Goal: Use online tool/utility: Utilize a website feature to perform a specific function

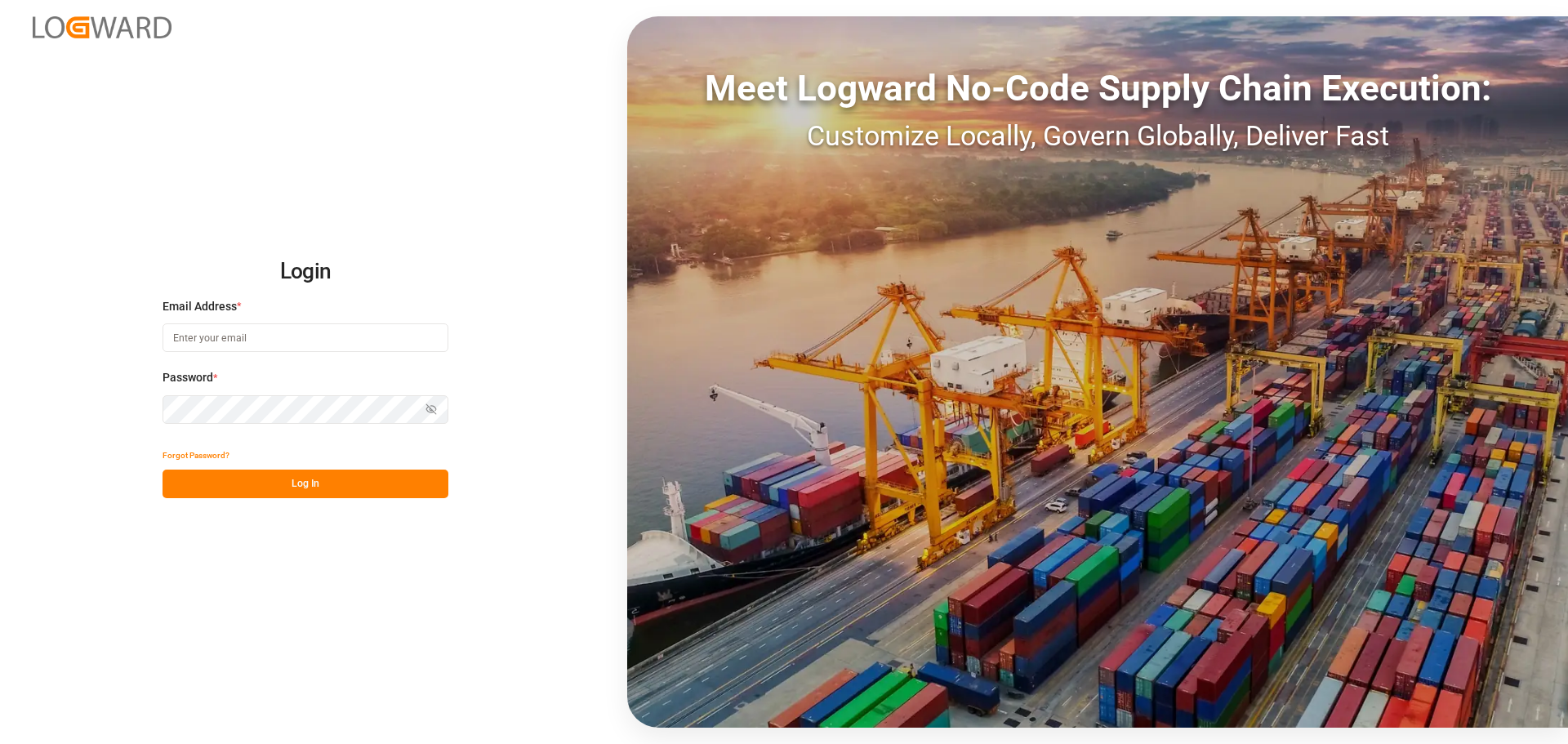
click at [286, 343] on input at bounding box center [306, 337] width 286 height 29
type input "[PERSON_NAME][EMAIL_ADDRESS][PERSON_NAME][DOMAIN_NAME]"
click at [232, 424] on div "Password * Show password Password is required." at bounding box center [306, 405] width 286 height 72
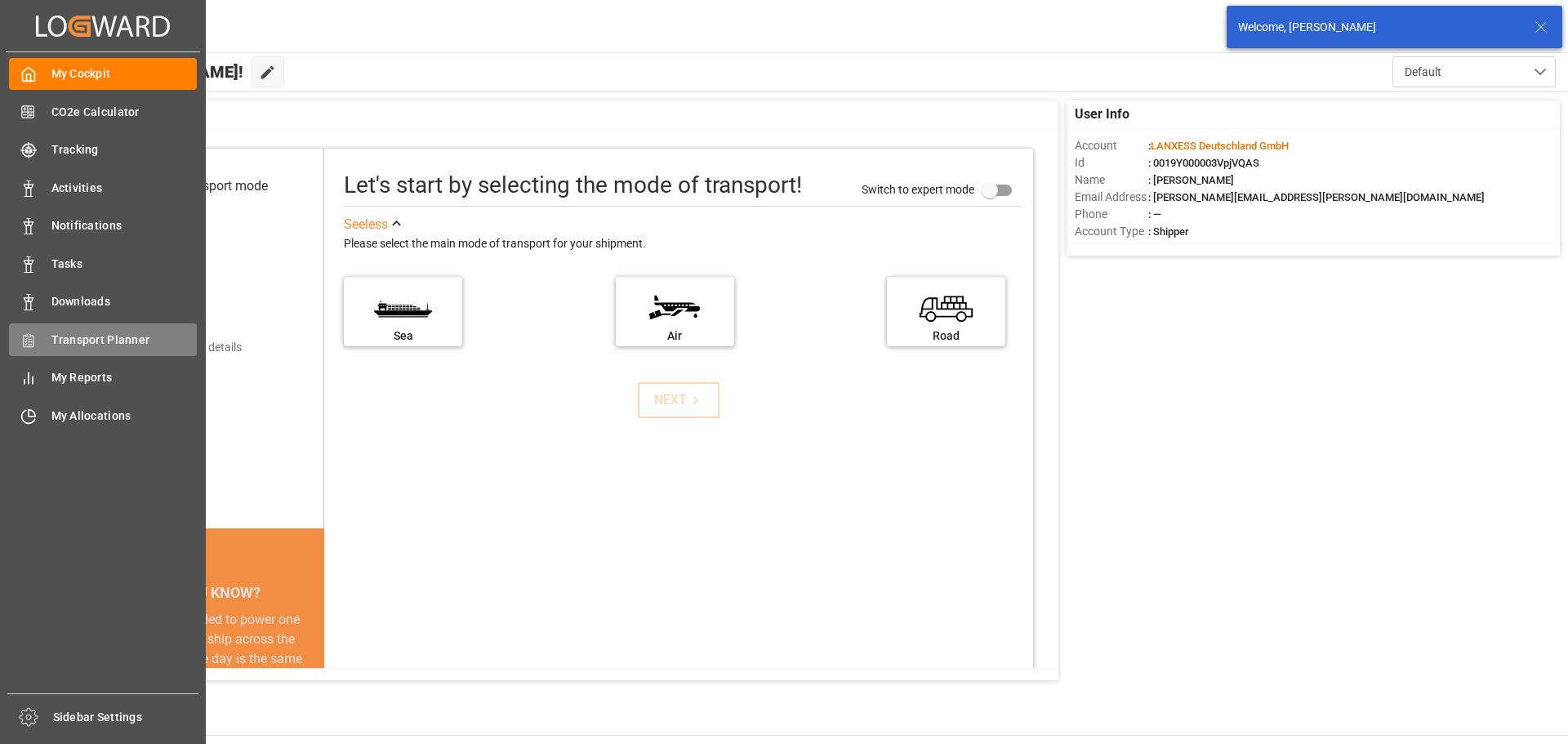
click at [102, 349] on div "Transport Planner Transport Planner" at bounding box center [103, 339] width 188 height 32
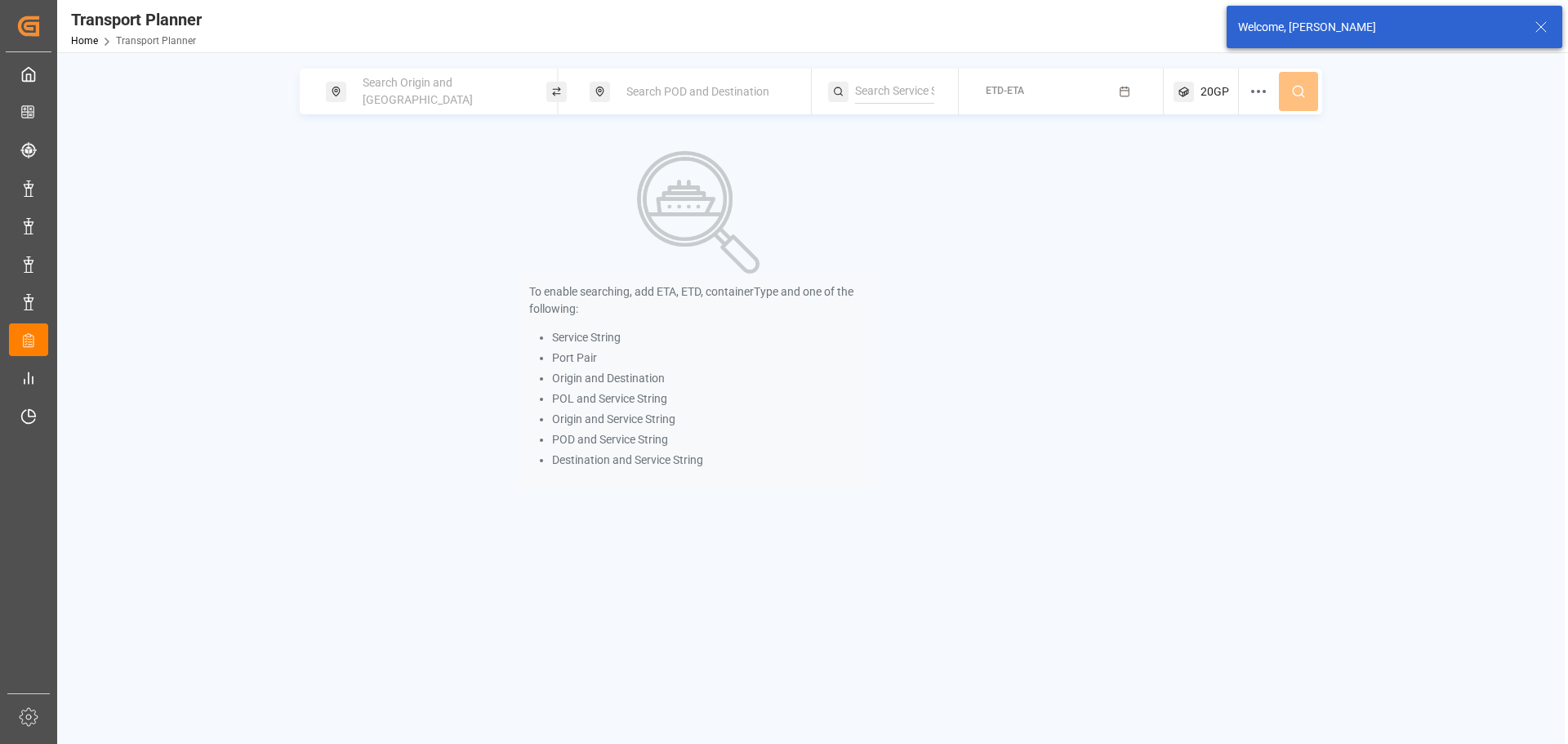
click at [431, 97] on span "Search Origin and [GEOGRAPHIC_DATA]" at bounding box center [417, 91] width 111 height 30
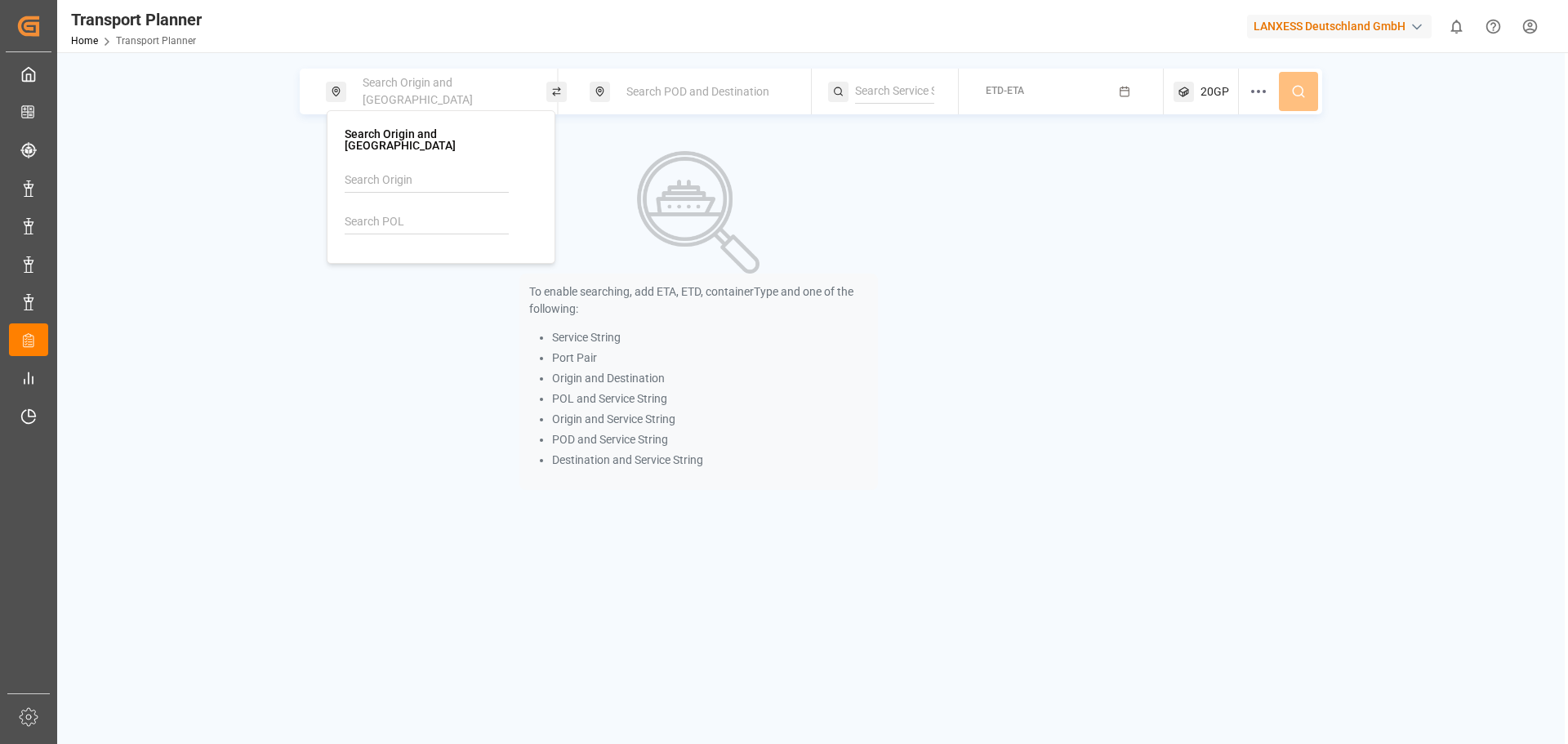
click at [410, 210] on input at bounding box center [427, 222] width 164 height 24
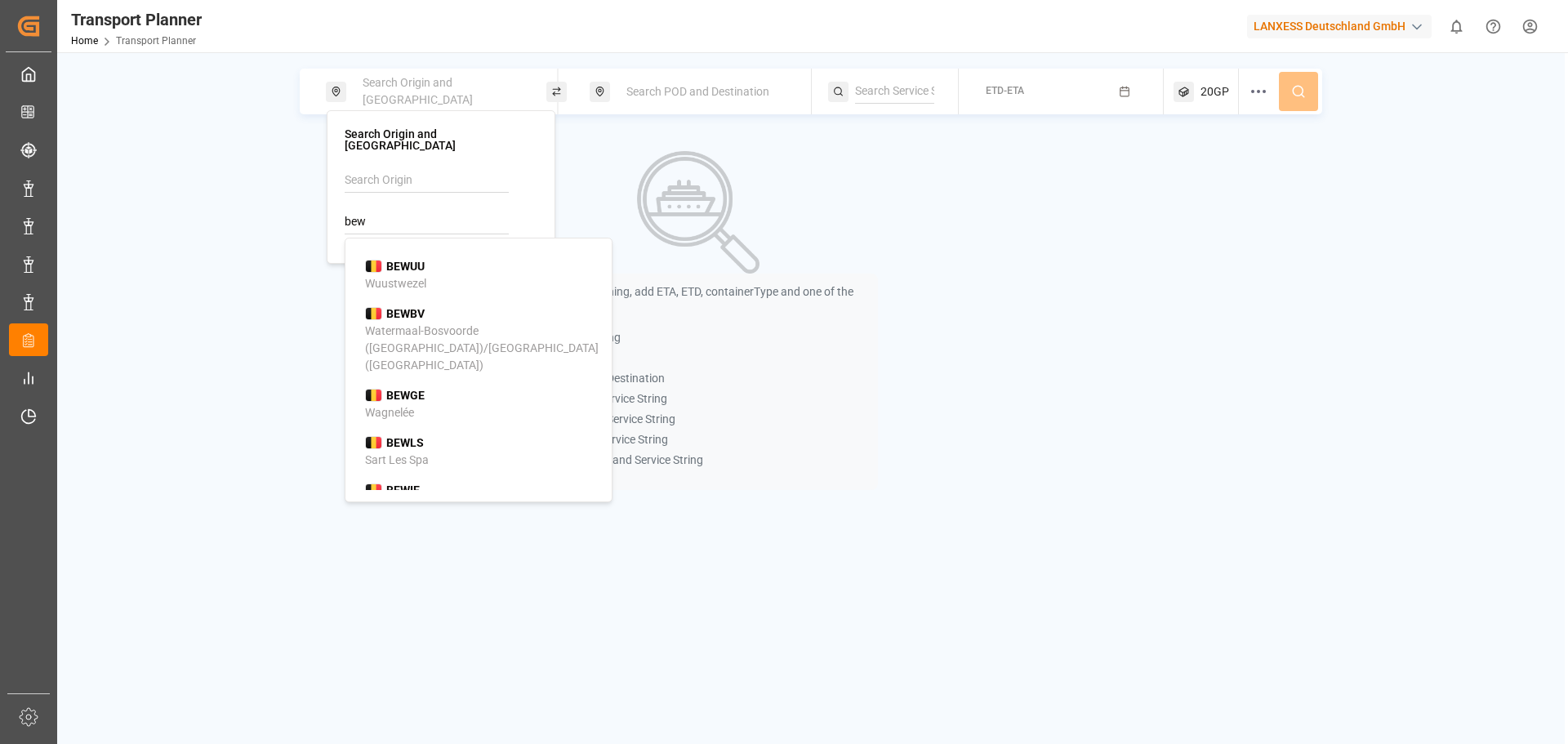
drag, startPoint x: 388, startPoint y: 217, endPoint x: 300, endPoint y: 207, distance: 88.6
click at [302, 207] on body "Created by potrace 1.15, written by [PERSON_NAME] [DATE]-[DATE] Created by potr…" at bounding box center [784, 372] width 1568 height 744
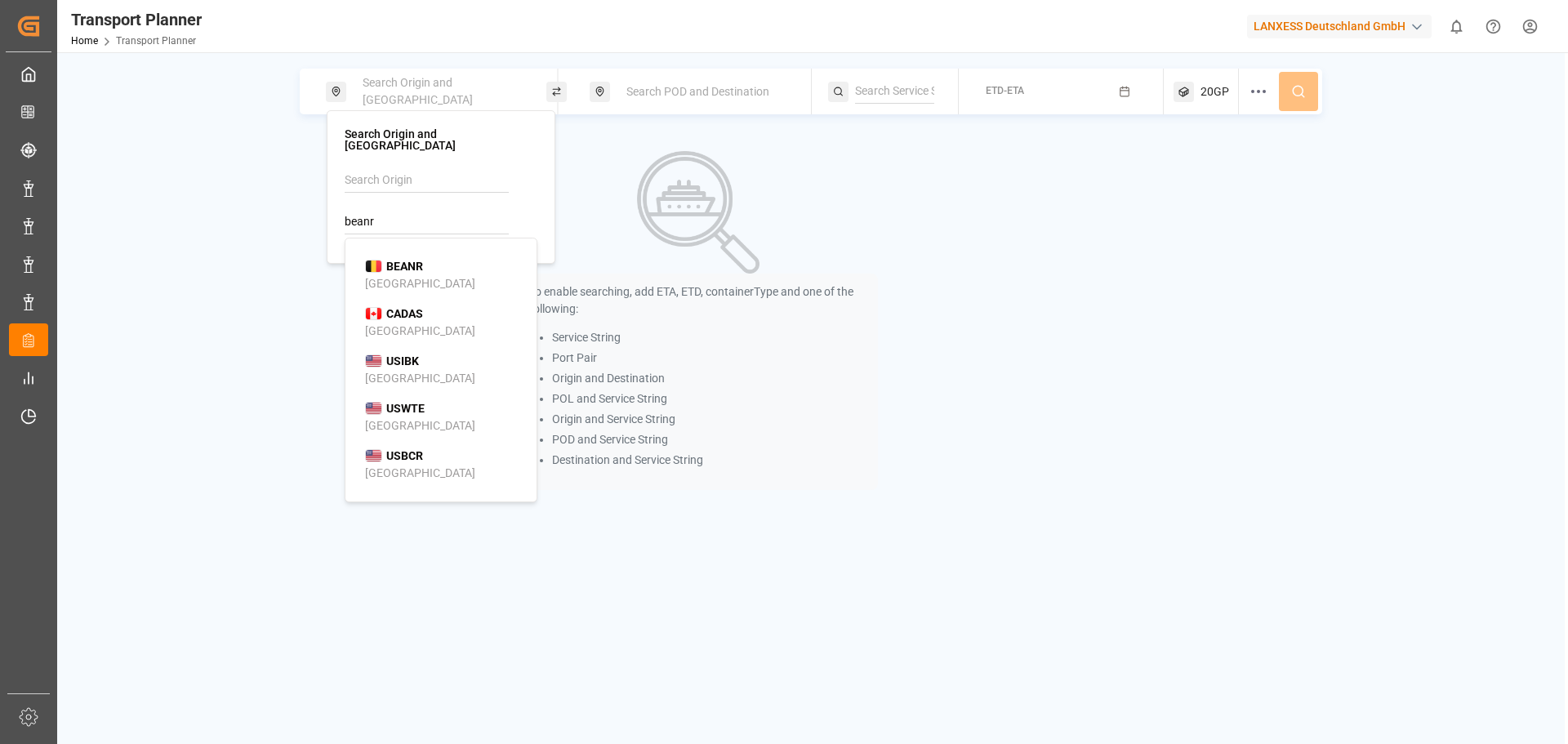
drag, startPoint x: 408, startPoint y: 247, endPoint x: 544, endPoint y: 195, distance: 145.6
click at [408, 258] on span "BEANR" at bounding box center [405, 267] width 37 height 17
type input "BEANR"
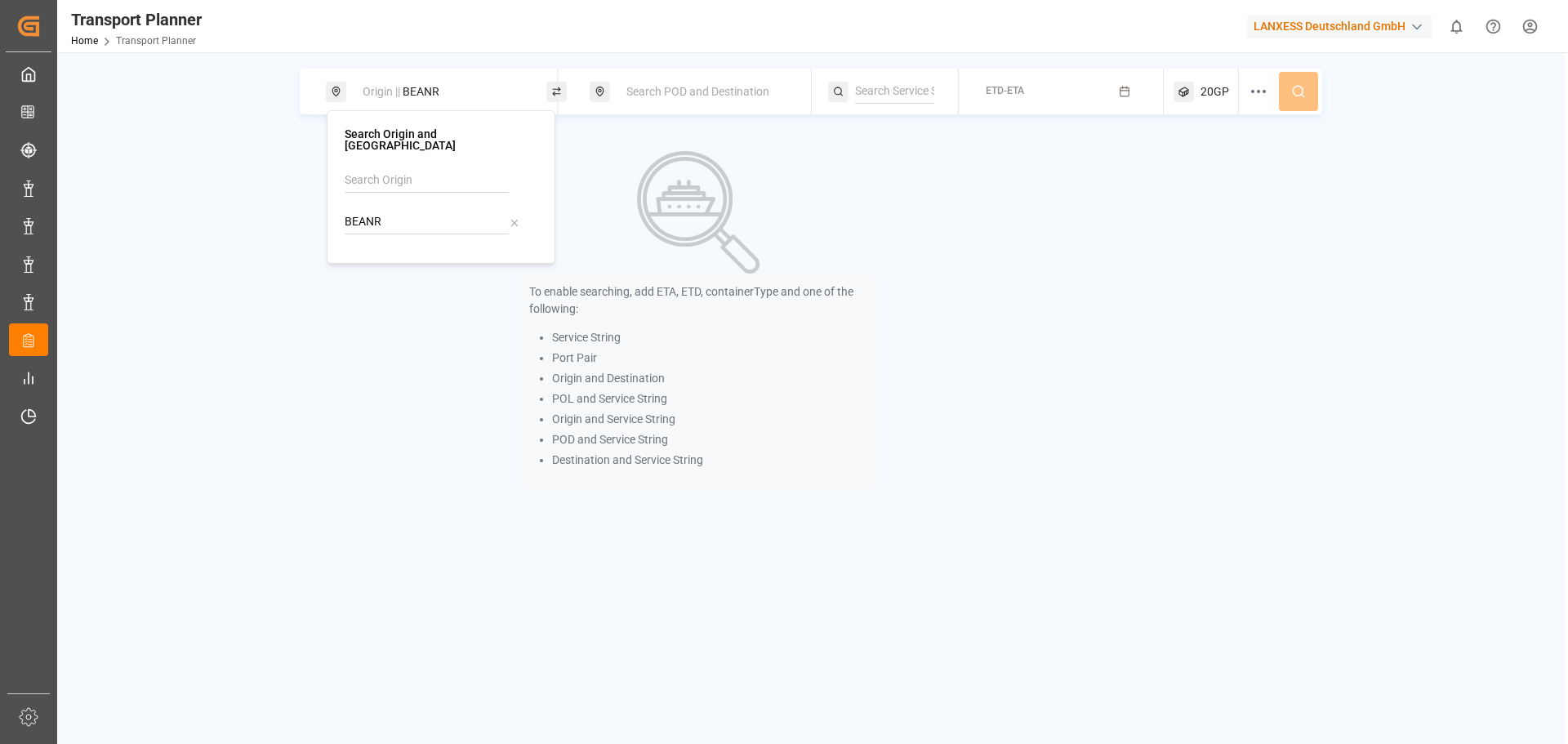
click at [643, 81] on div "Search POD and Destination" at bounding box center [704, 91] width 177 height 30
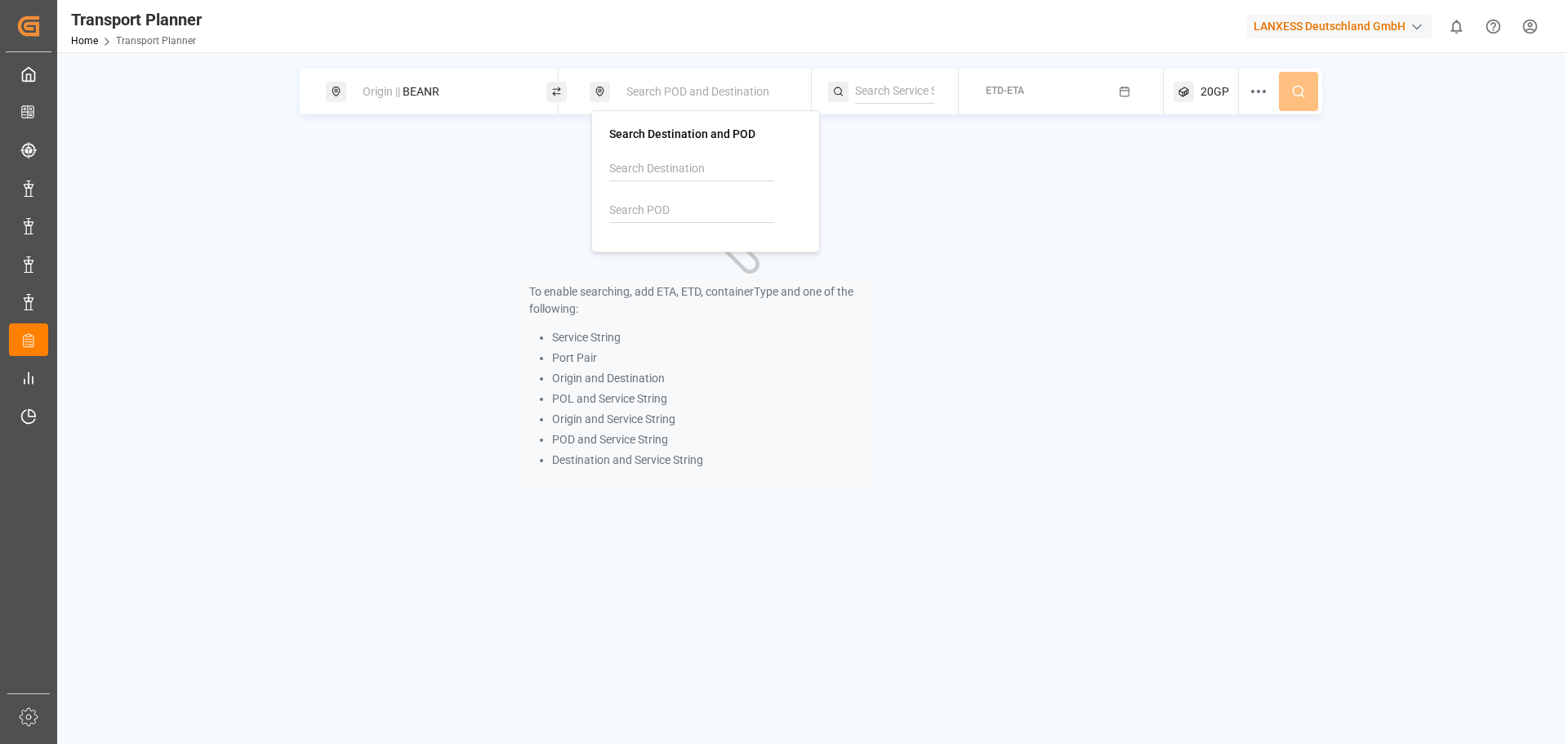
click at [623, 210] on input at bounding box center [691, 211] width 164 height 24
click at [631, 152] on div "Search Destination and POD" at bounding box center [705, 181] width 192 height 106
click at [658, 175] on input at bounding box center [691, 169] width 164 height 24
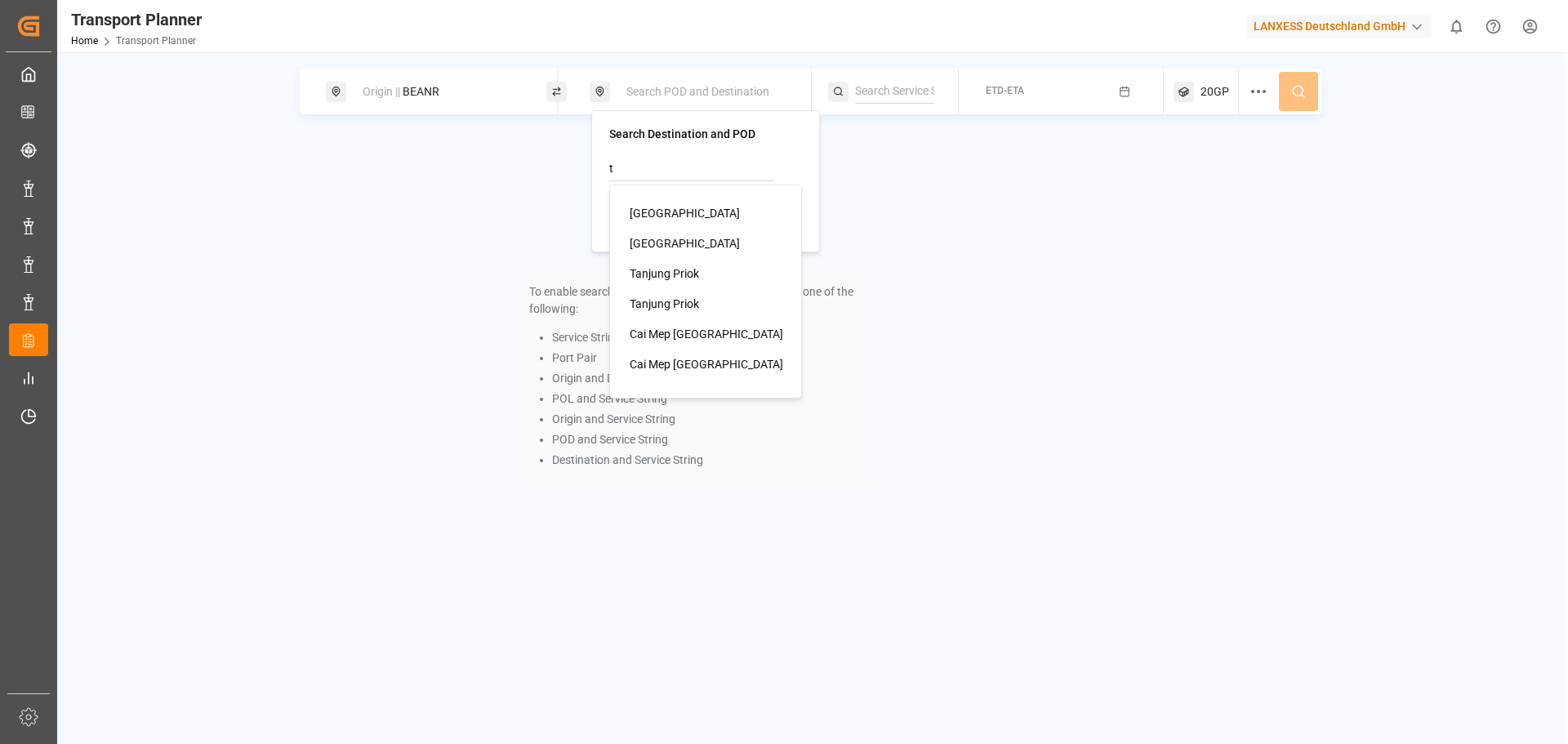
click at [683, 274] on span "Tanjung Priok" at bounding box center [664, 274] width 70 height 13
type input "Tanjung Priok"
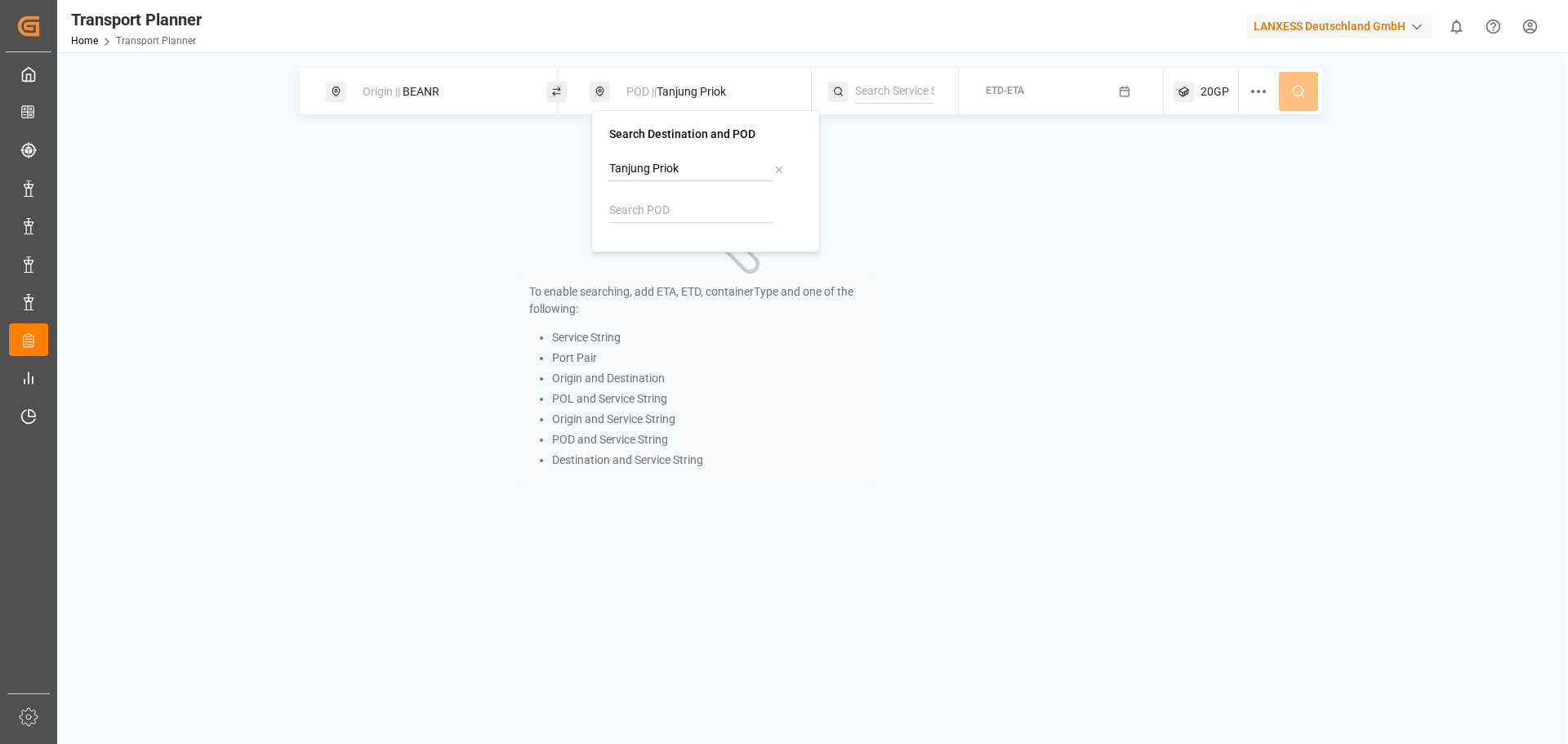
click at [1064, 91] on button "ETD-ETA" at bounding box center [1060, 91] width 185 height 32
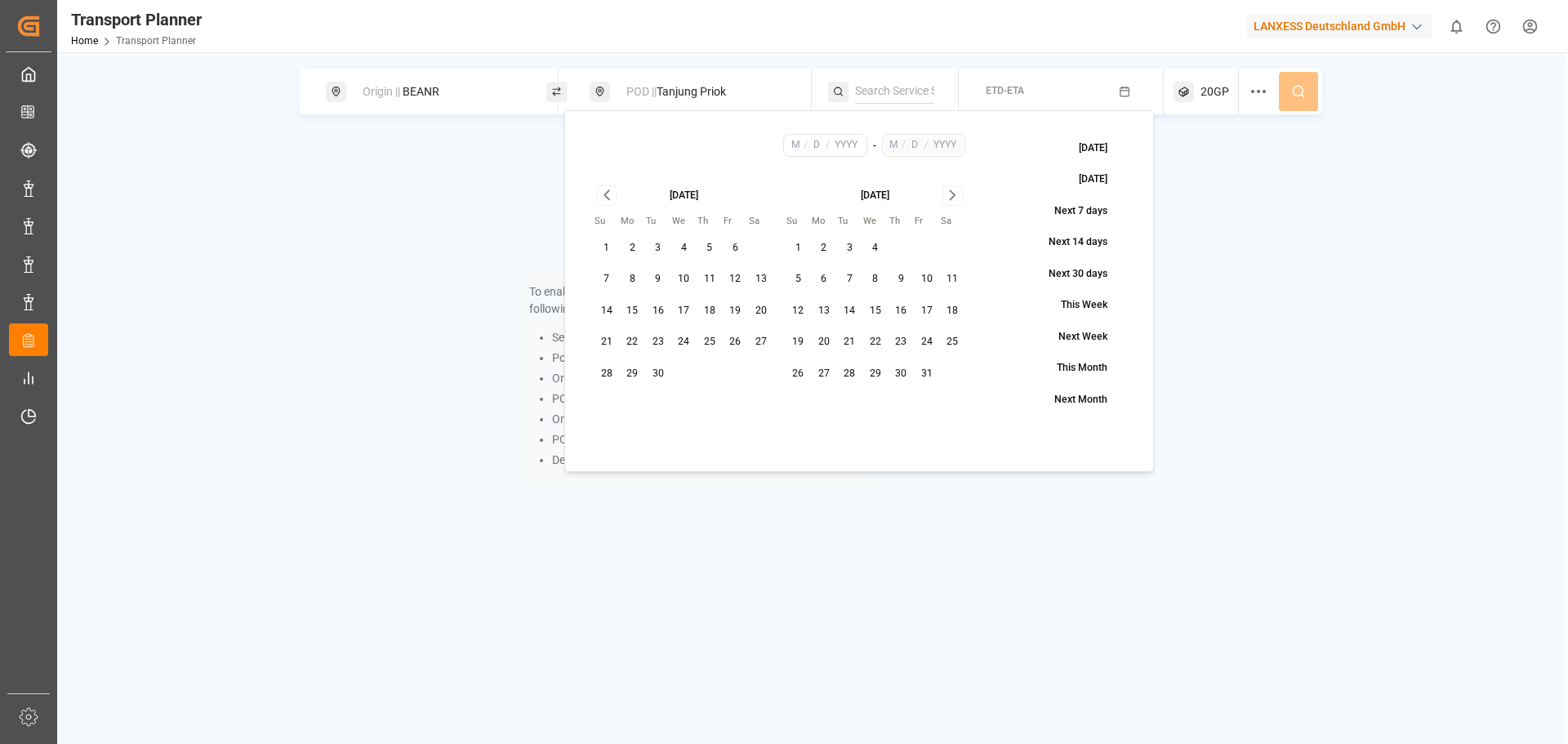
click at [662, 305] on button "16" at bounding box center [658, 311] width 26 height 26
type input "9"
type input "16"
type input "2025"
click at [963, 200] on div "[DATE]" at bounding box center [875, 194] width 180 height 17
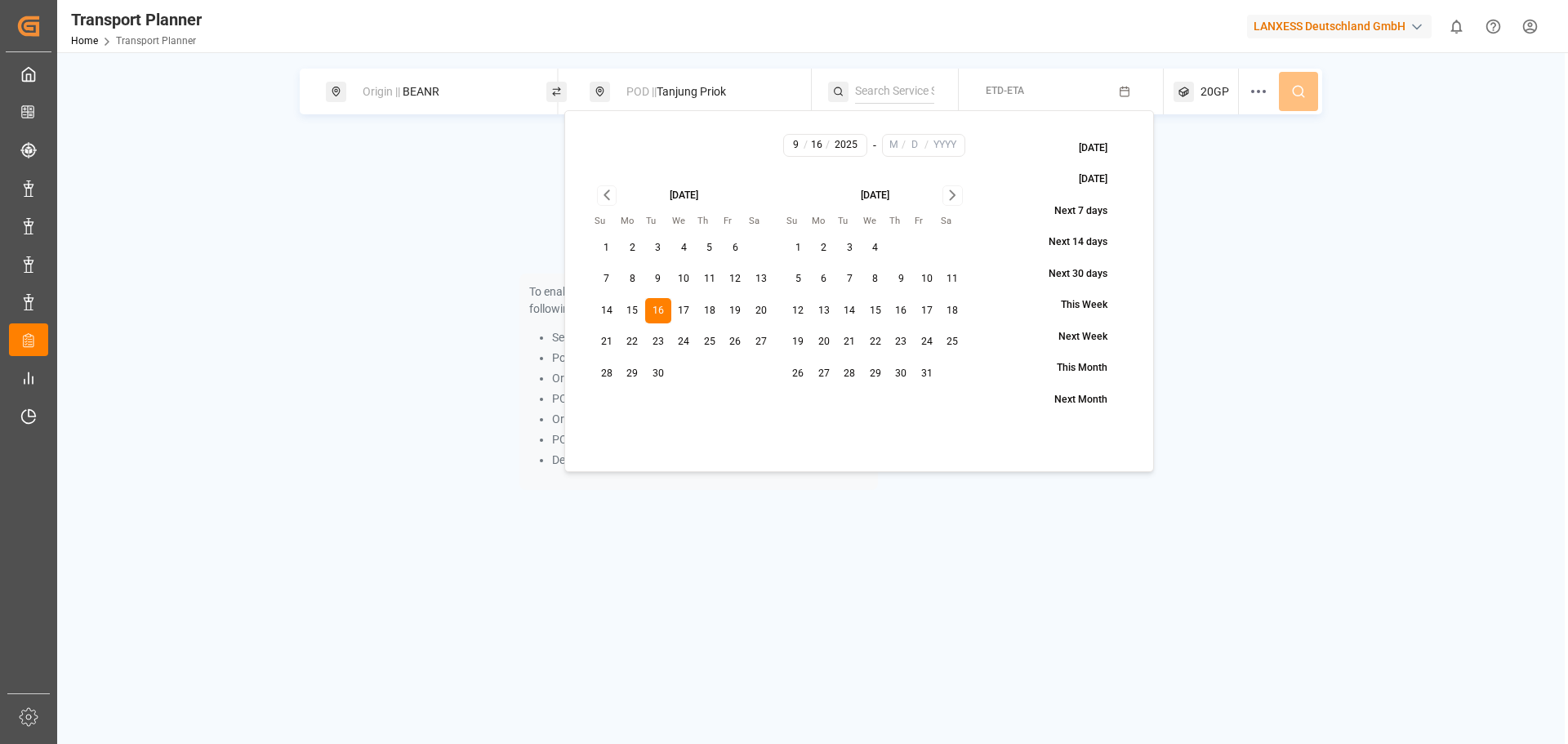
click at [963, 200] on div "[DATE]" at bounding box center [875, 194] width 180 height 17
click at [959, 201] on icon "Go to next month" at bounding box center [952, 195] width 19 height 20
click at [873, 368] on button "31" at bounding box center [875, 375] width 26 height 26
type input "12"
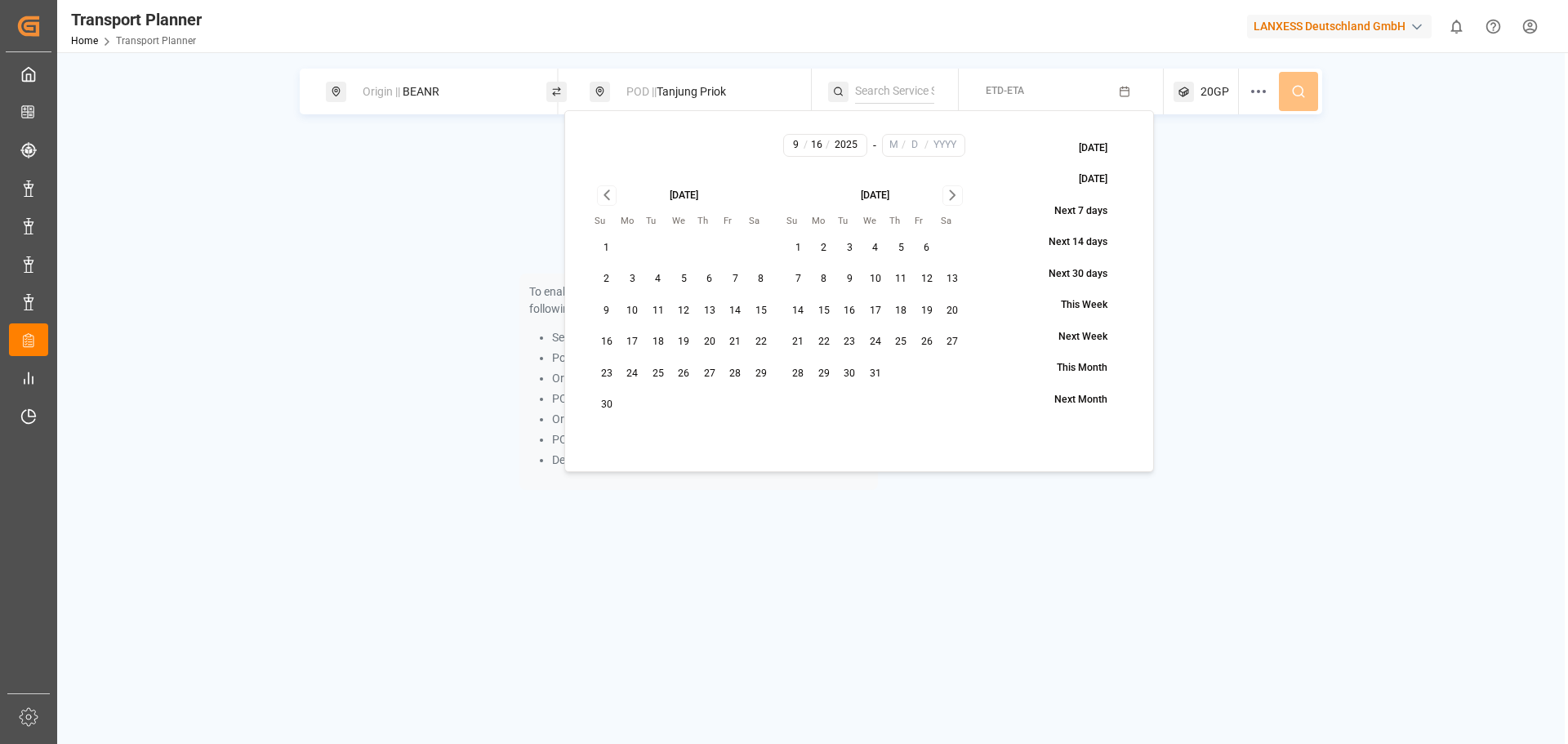
type input "31"
type input "2025"
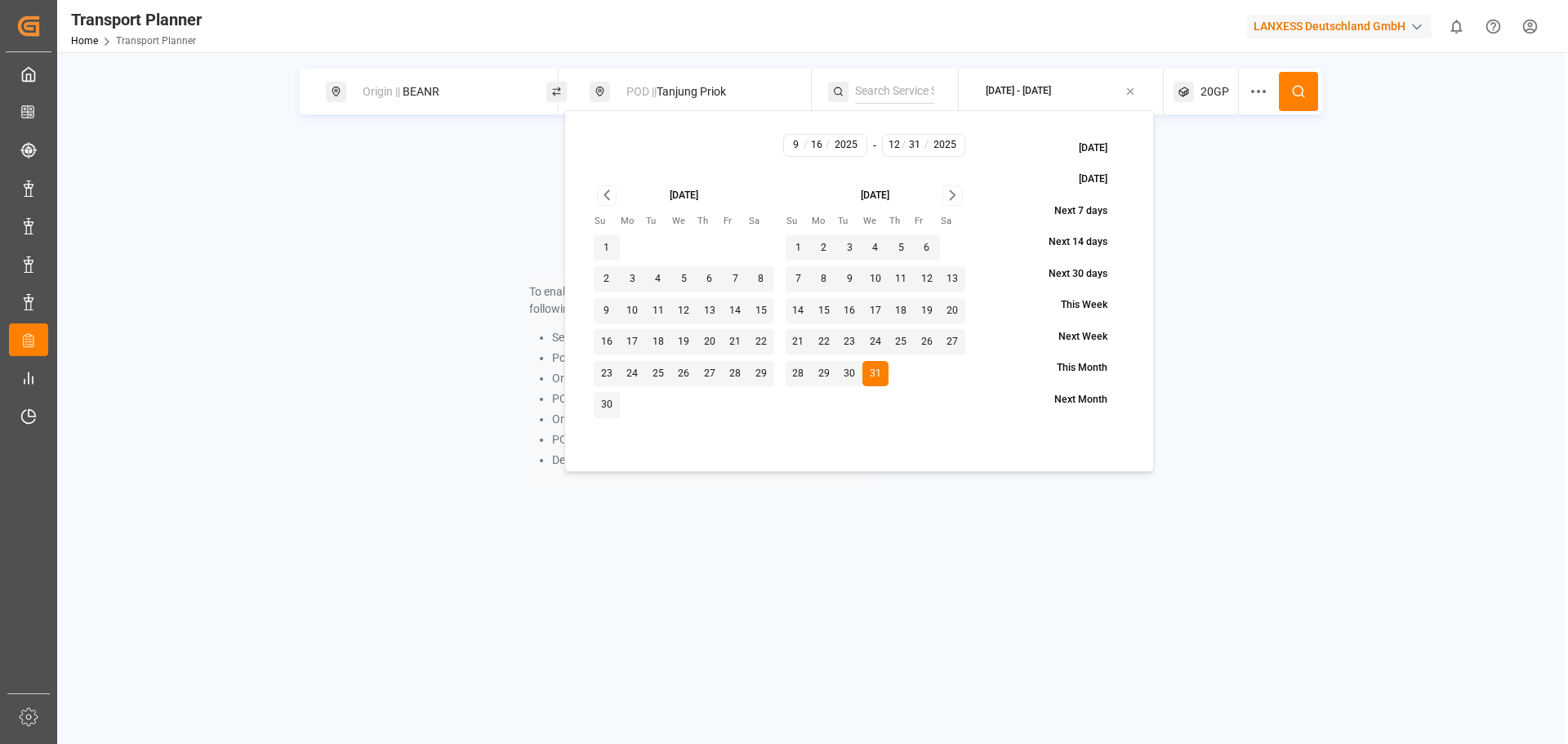
click at [1294, 90] on icon at bounding box center [1298, 91] width 15 height 15
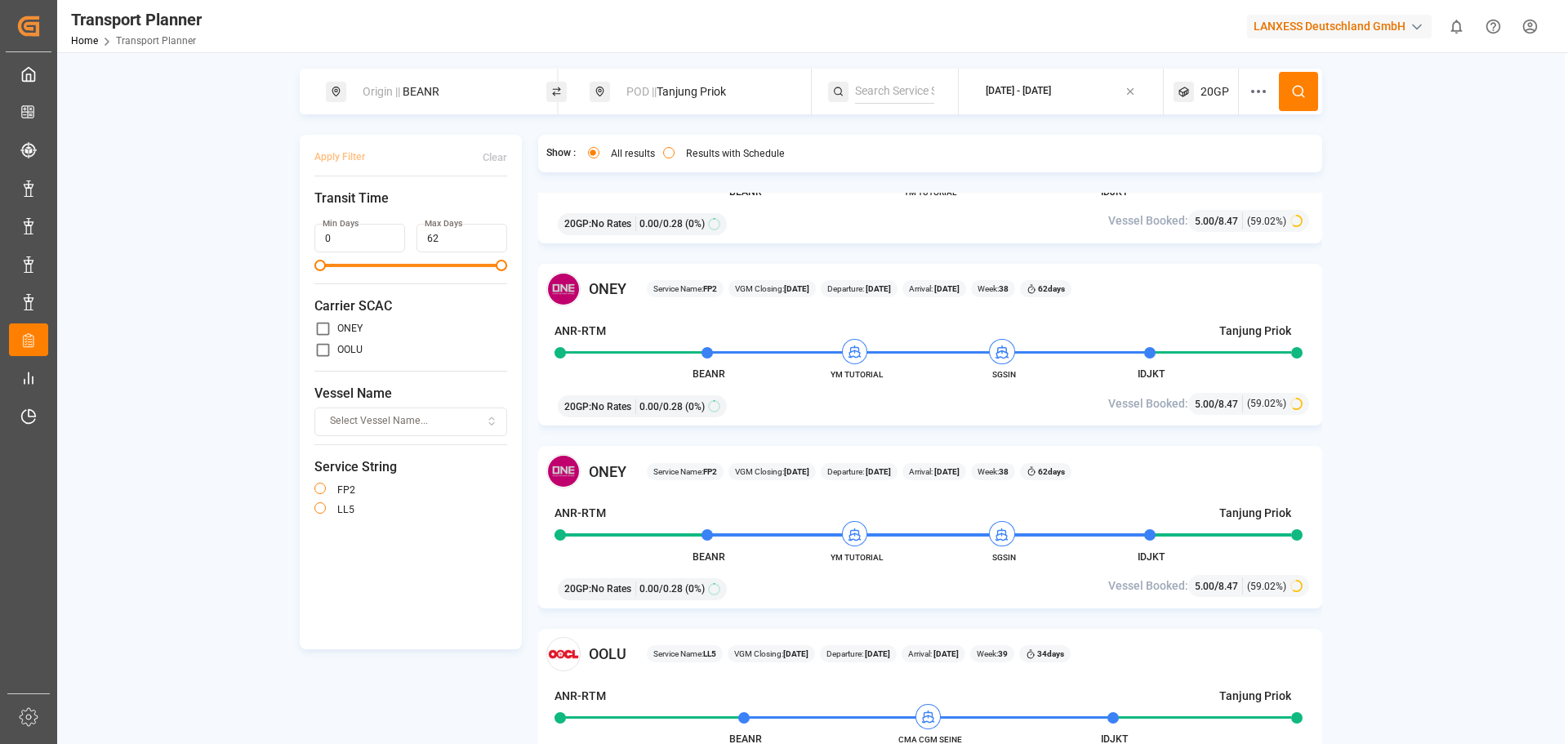
scroll to position [2614, 0]
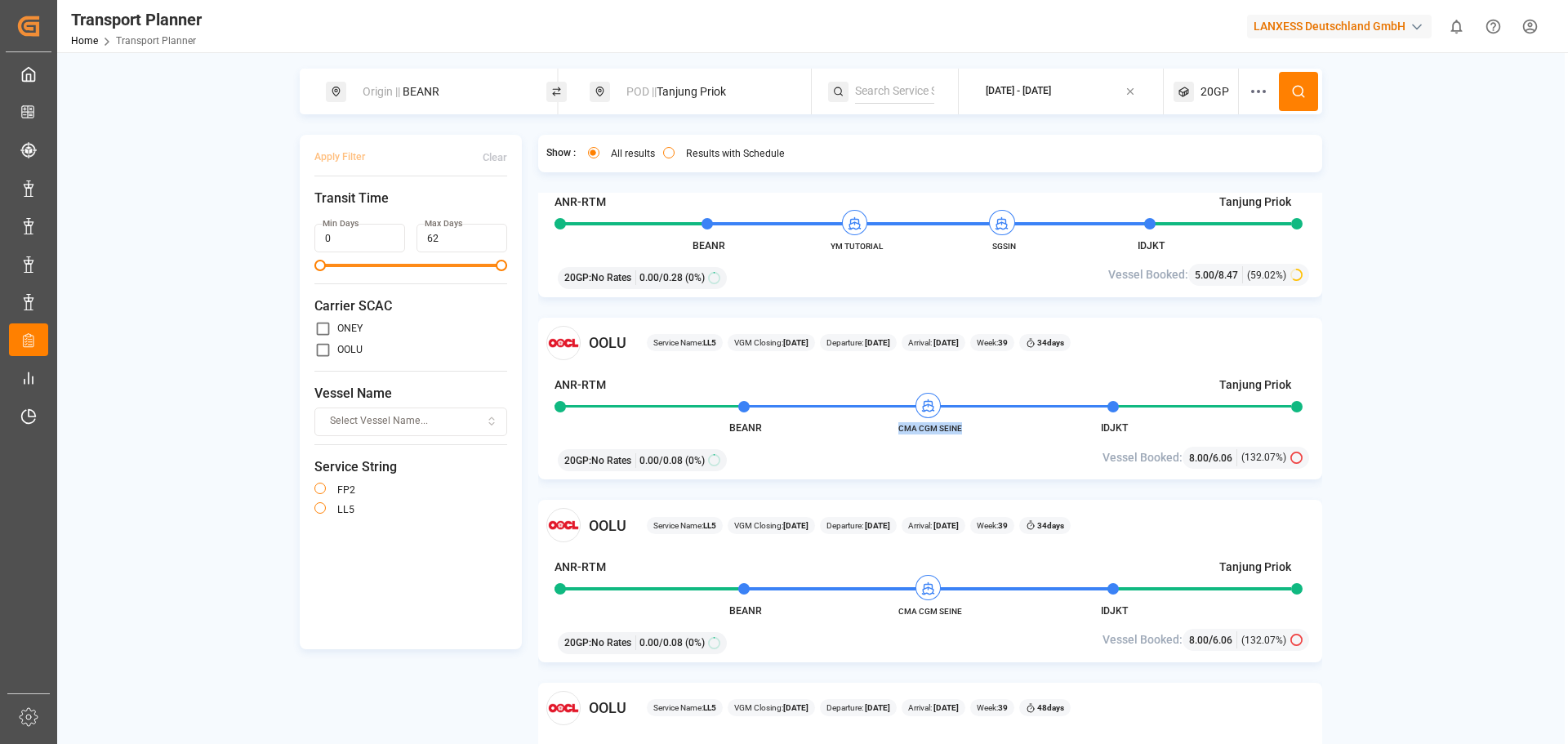
drag, startPoint x: 969, startPoint y: 429, endPoint x: 898, endPoint y: 429, distance: 71.0
click at [898, 429] on span "CMA CGM SEINE" at bounding box center [930, 429] width 90 height 12
copy span "CMA CGM SEINE"
